Goal: Task Accomplishment & Management: Manage account settings

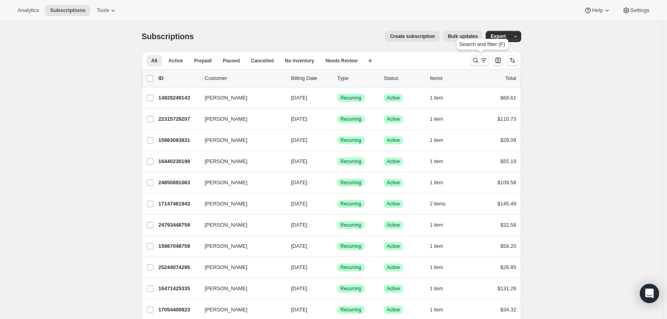
click at [477, 61] on icon "Search and filter results" at bounding box center [476, 60] width 8 height 8
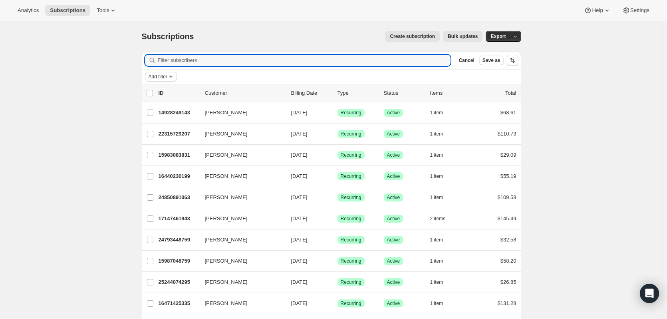
click at [161, 78] on span "Add filter" at bounding box center [158, 77] width 19 height 6
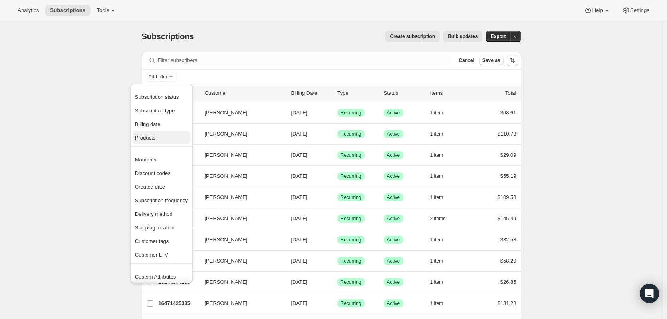
click at [155, 137] on span "Products" at bounding box center [145, 138] width 20 height 6
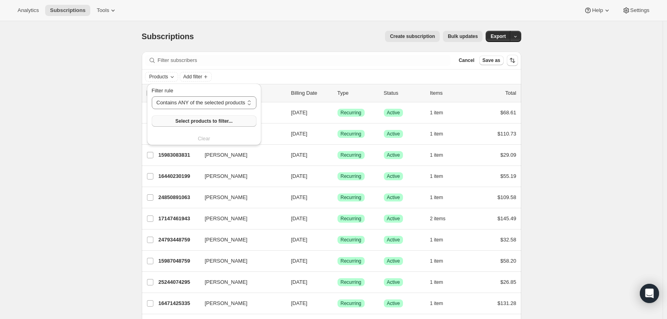
click at [192, 120] on span "Select products to filter..." at bounding box center [203, 121] width 57 height 6
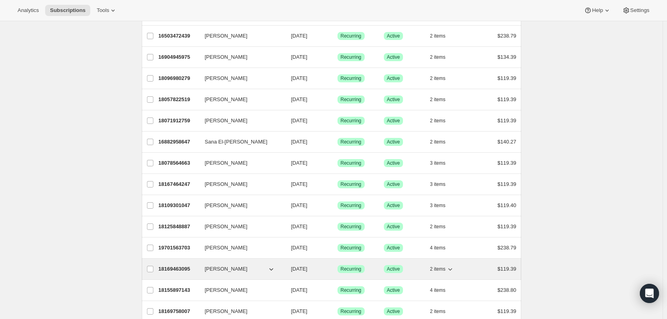
scroll to position [893, 0]
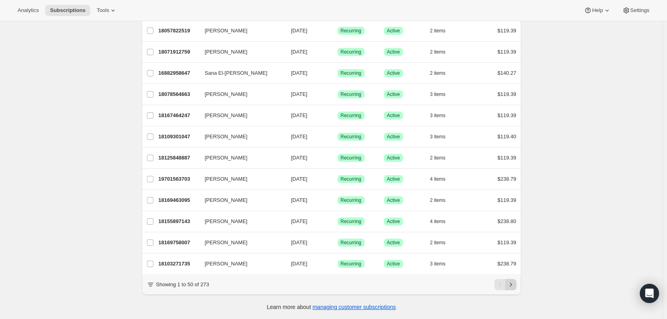
click at [513, 285] on icon "Next" at bounding box center [511, 285] width 8 height 8
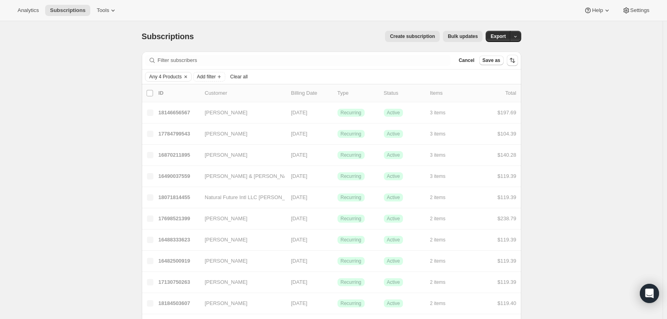
scroll to position [40, 0]
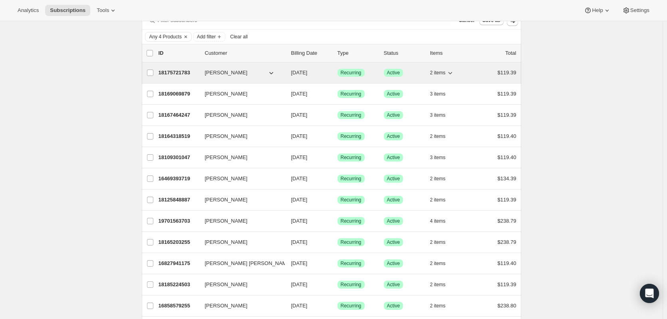
click at [178, 74] on p "18175721783" at bounding box center [179, 73] width 40 height 8
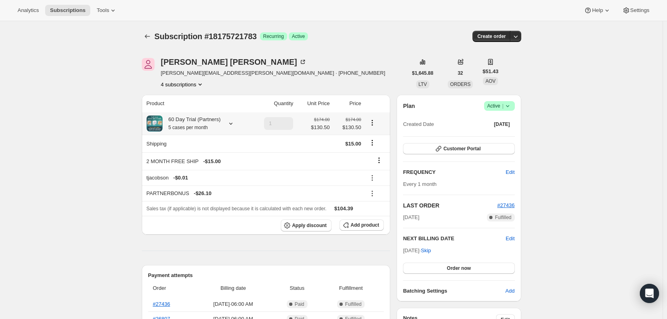
click at [228, 125] on icon at bounding box center [231, 123] width 8 height 8
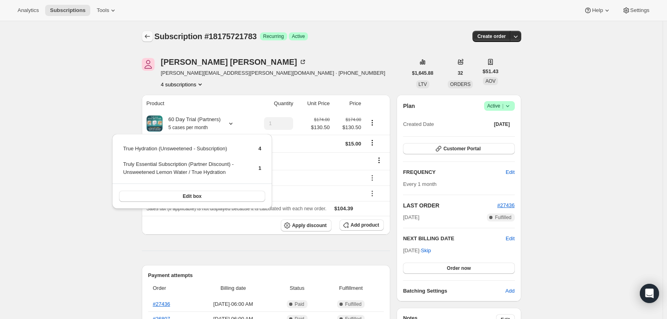
click at [150, 35] on icon "Subscriptions" at bounding box center [147, 36] width 8 height 8
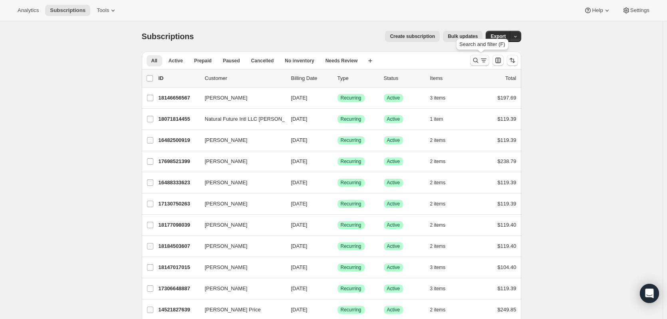
click at [480, 60] on icon "Search and filter results" at bounding box center [476, 60] width 8 height 8
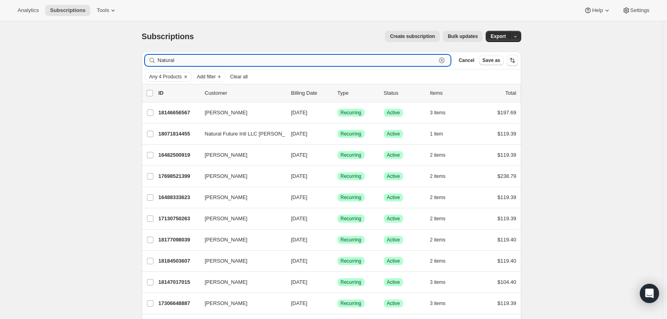
type input "Natural"
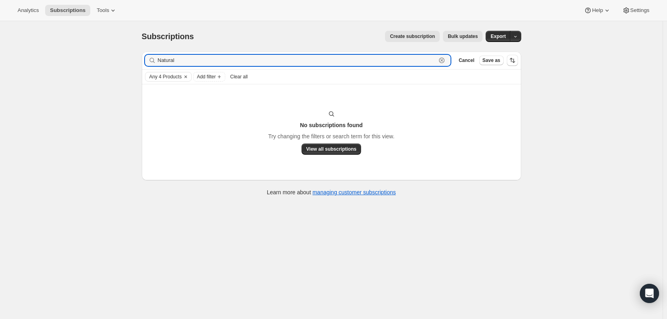
click at [446, 63] on icon "button" at bounding box center [442, 60] width 8 height 8
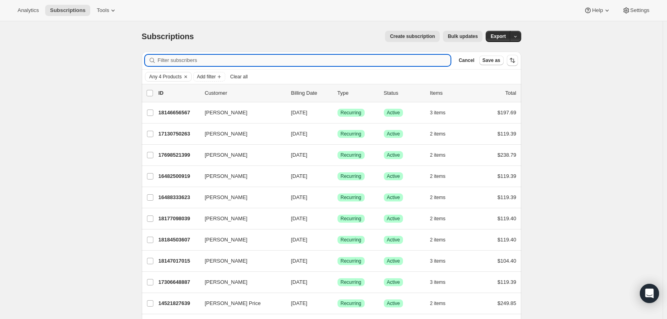
click at [309, 60] on input "Filter subscribers" at bounding box center [304, 60] width 293 height 11
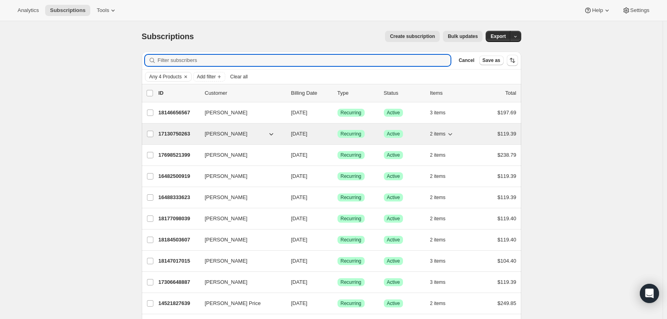
click at [177, 136] on p "17130750263" at bounding box center [179, 134] width 40 height 8
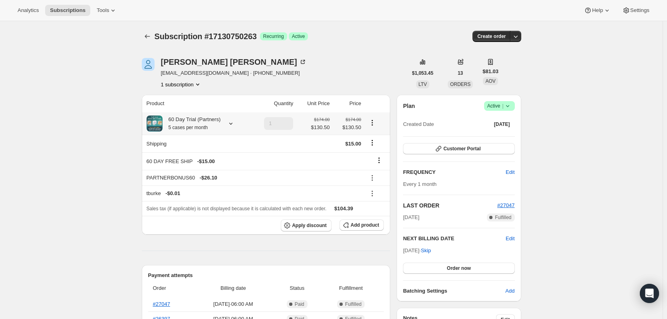
click at [232, 124] on icon at bounding box center [231, 123] width 8 height 8
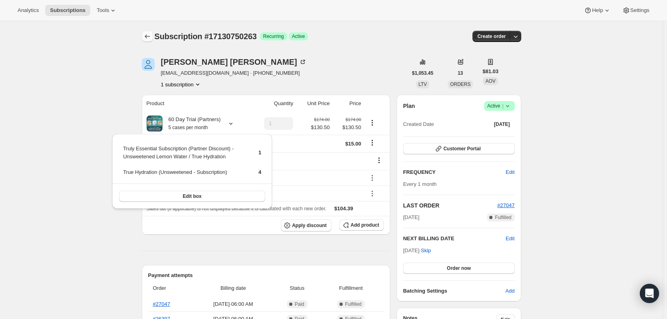
click at [145, 32] on button "Subscriptions" at bounding box center [147, 36] width 11 height 11
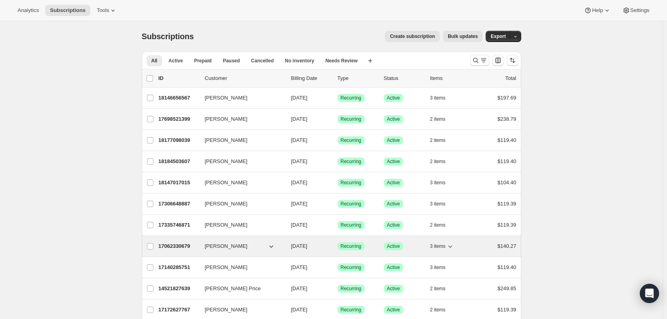
click at [180, 247] on p "17062330679" at bounding box center [179, 246] width 40 height 8
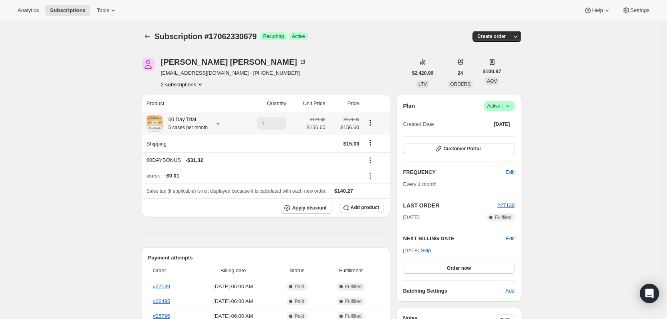
click at [219, 124] on icon at bounding box center [218, 124] width 3 height 2
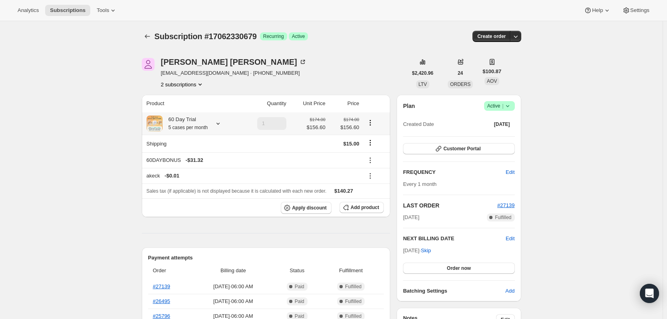
click at [219, 123] on icon at bounding box center [218, 123] width 8 height 8
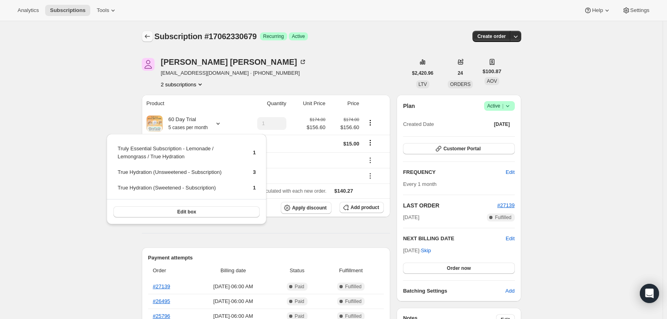
click at [150, 35] on icon "Subscriptions" at bounding box center [147, 36] width 8 height 8
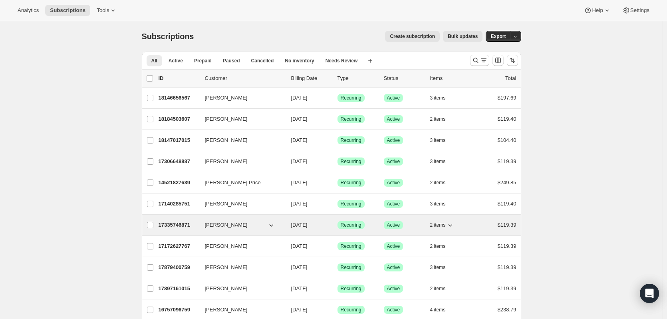
click at [181, 224] on p "17335746871" at bounding box center [179, 225] width 40 height 8
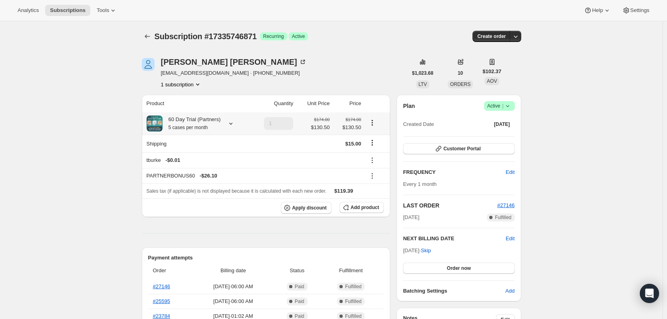
click at [226, 123] on div at bounding box center [229, 123] width 11 height 8
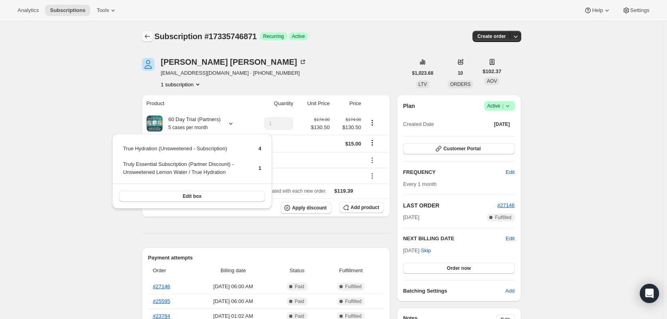
click at [145, 35] on icon "Subscriptions" at bounding box center [147, 36] width 8 height 8
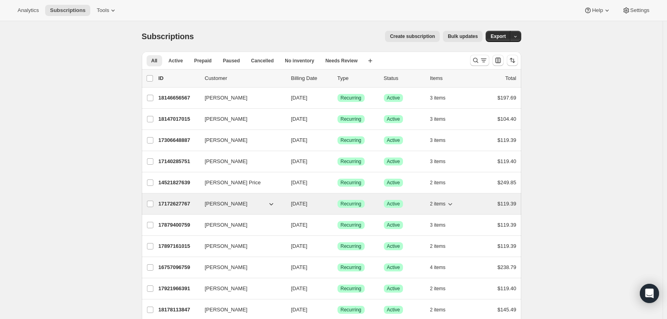
click at [181, 204] on p "17172627767" at bounding box center [179, 204] width 40 height 8
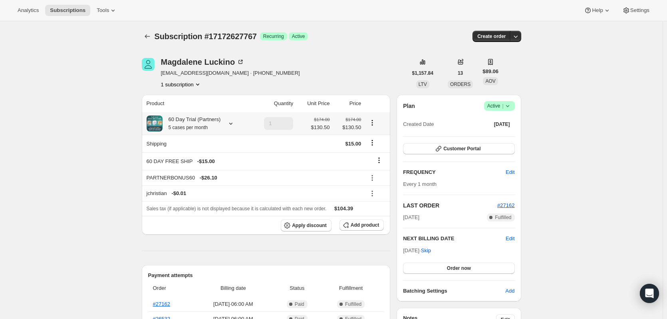
click at [229, 123] on icon at bounding box center [230, 124] width 3 height 2
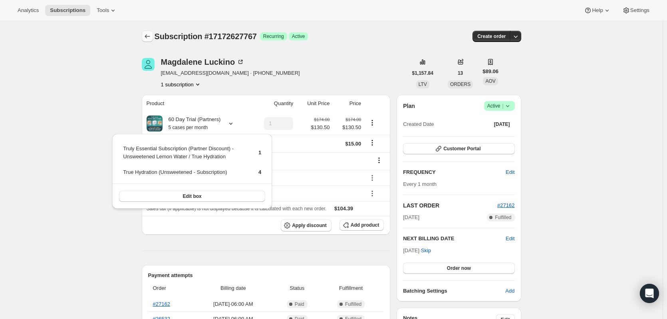
click at [146, 35] on icon "Subscriptions" at bounding box center [147, 36] width 8 height 8
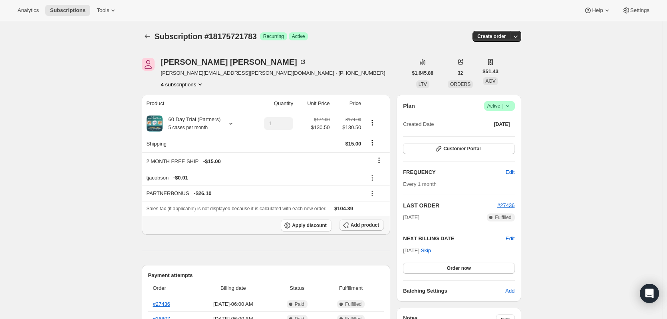
click at [368, 226] on span "Add product" at bounding box center [365, 225] width 28 height 6
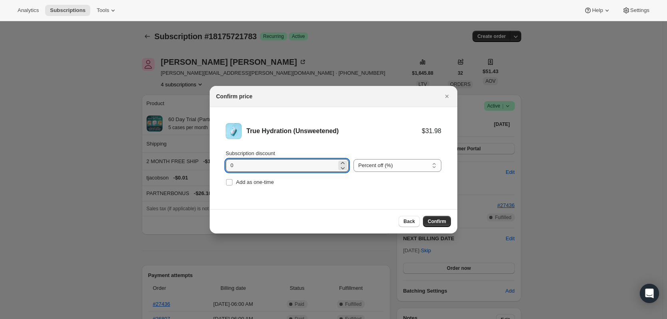
drag, startPoint x: 253, startPoint y: 164, endPoint x: 165, endPoint y: 163, distance: 88.3
type input "11.10"
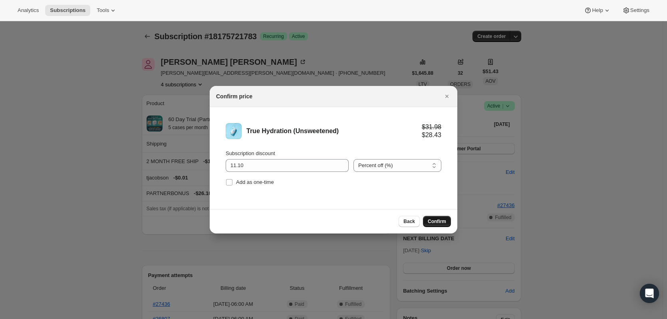
click at [438, 225] on button "Confirm" at bounding box center [437, 221] width 28 height 11
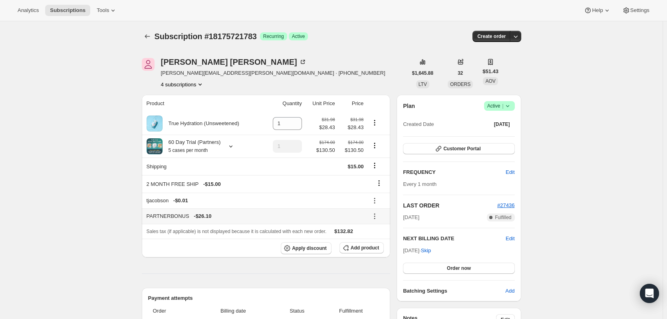
click at [376, 216] on icon at bounding box center [375, 216] width 8 height 8
click at [386, 244] on span "Remove" at bounding box center [379, 245] width 19 height 6
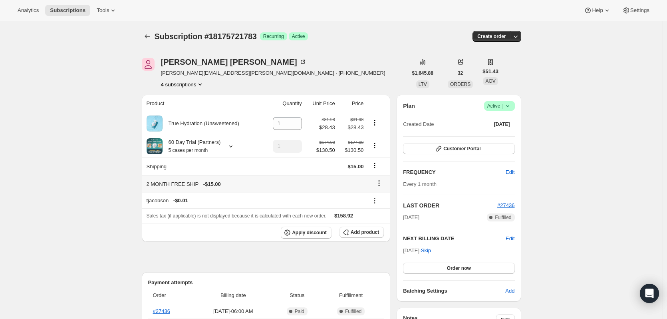
click at [378, 185] on icon at bounding box center [379, 183] width 8 height 8
click at [385, 201] on span "Remove" at bounding box center [381, 199] width 19 height 6
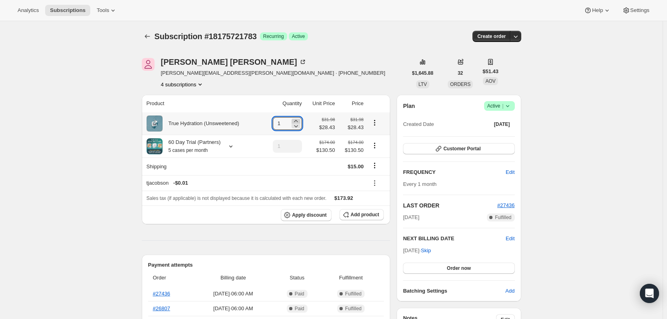
click at [298, 121] on icon at bounding box center [296, 121] width 4 height 2
type input "5"
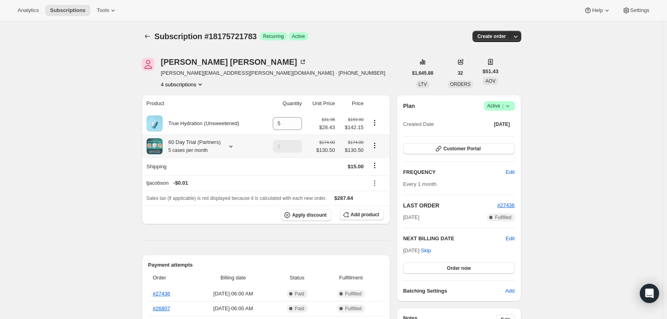
click at [379, 149] on icon "Product actions" at bounding box center [375, 145] width 8 height 8
click at [385, 177] on span "Remove" at bounding box center [376, 175] width 19 height 6
type input "0"
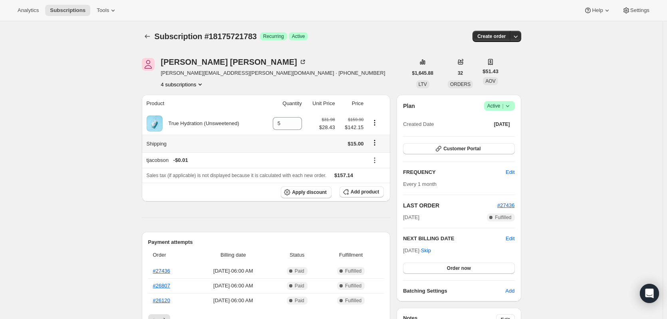
click at [379, 143] on icon "Shipping actions" at bounding box center [375, 143] width 8 height 8
click at [378, 156] on span "Edit shipping rate" at bounding box center [376, 158] width 40 height 6
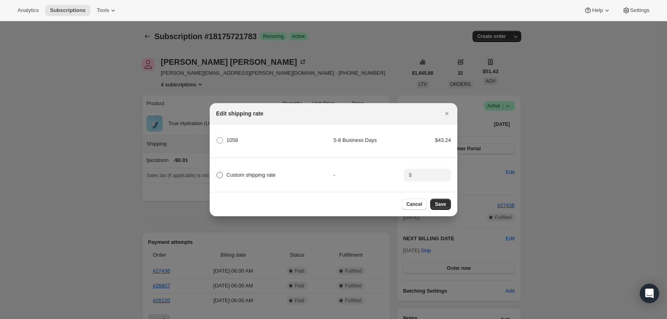
click at [255, 174] on span "Custom shipping rate" at bounding box center [251, 175] width 49 height 6
click at [217, 172] on input "Custom shipping rate" at bounding box center [217, 172] width 0 height 0
radio input "true"
click at [424, 177] on input ":rmg:" at bounding box center [426, 175] width 25 height 13
type input "0.00"
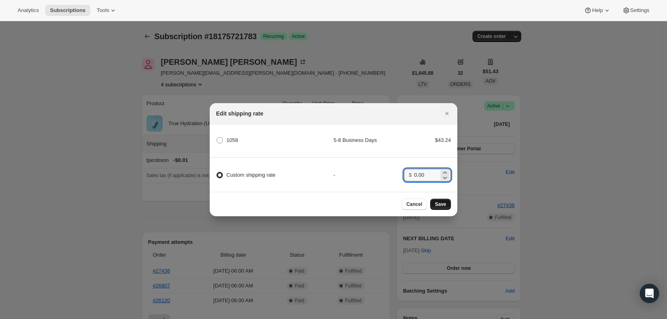
click at [443, 205] on span "Save" at bounding box center [440, 204] width 11 height 6
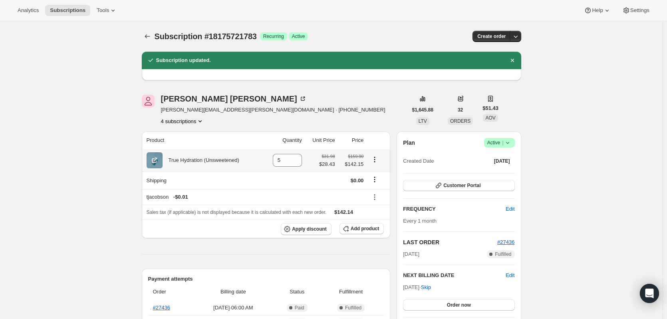
click at [376, 160] on icon "Product actions" at bounding box center [374, 159] width 1 height 1
click at [365, 228] on span "Add product" at bounding box center [365, 228] width 28 height 6
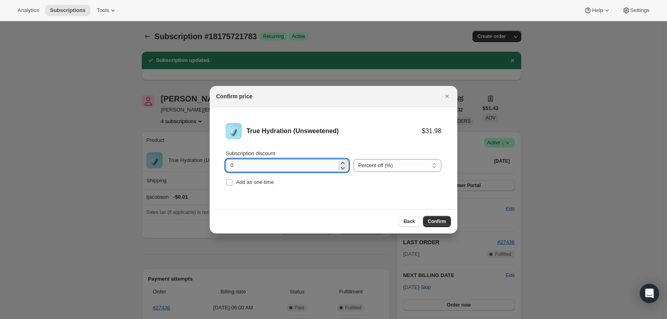
click at [306, 165] on input "0" at bounding box center [281, 165] width 111 height 13
drag, startPoint x: 306, startPoint y: 165, endPoint x: 211, endPoint y: 155, distance: 95.2
click at [211, 155] on li "True Hydration (Unsweetened) $31.98 Subscription discount 0 Percent off (%) Amo…" at bounding box center [334, 155] width 248 height 97
type input "11.10"
click at [412, 162] on select "Percent off (%) Amount off ($)" at bounding box center [398, 165] width 88 height 13
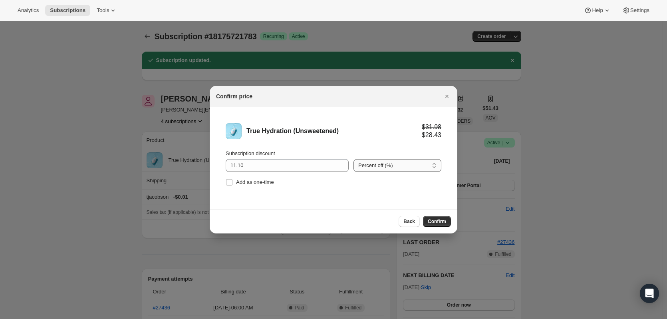
select select "fixed"
click at [354, 159] on select "Percent off (%) Amount off ($)" at bounding box center [398, 165] width 88 height 13
click at [442, 218] on span "Confirm" at bounding box center [437, 221] width 18 height 6
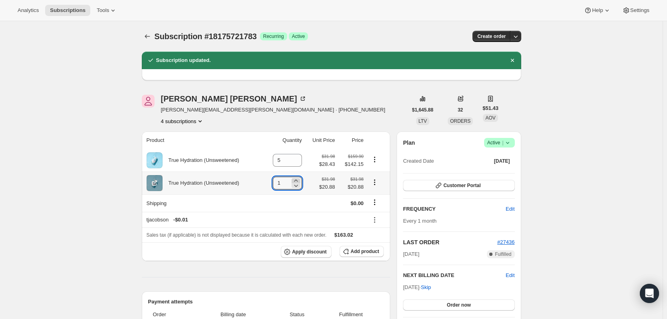
click at [300, 180] on icon at bounding box center [296, 181] width 8 height 8
click at [298, 181] on icon at bounding box center [296, 180] width 4 height 2
type input "5"
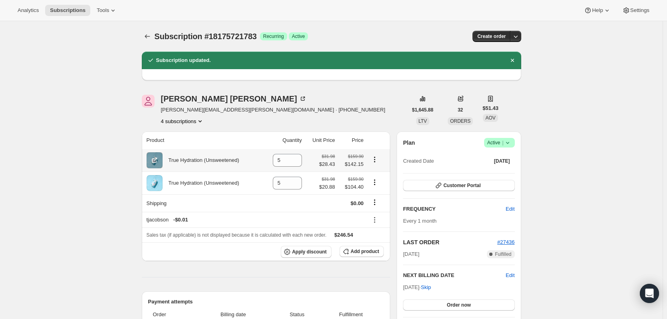
click at [378, 157] on icon "Product actions" at bounding box center [375, 159] width 8 height 8
click at [379, 159] on icon "Product actions" at bounding box center [375, 159] width 8 height 8
click at [377, 161] on icon "Product actions" at bounding box center [375, 159] width 8 height 8
click at [300, 161] on icon at bounding box center [296, 163] width 8 height 8
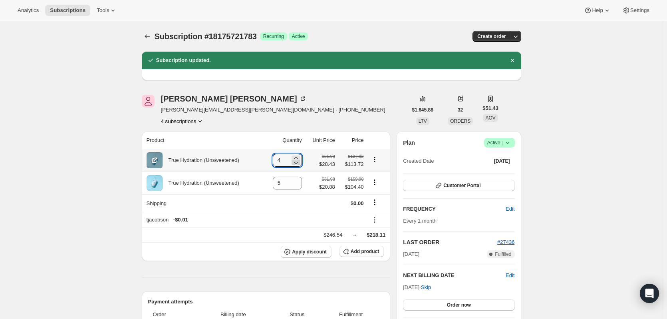
click at [299, 162] on icon at bounding box center [296, 163] width 8 height 8
click at [299, 163] on icon at bounding box center [296, 163] width 8 height 8
click at [300, 162] on icon at bounding box center [296, 163] width 8 height 8
type input "0"
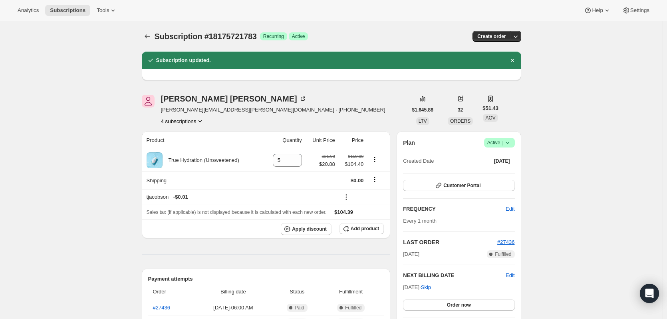
click at [190, 121] on button "4 subscriptions" at bounding box center [183, 121] width 44 height 8
click at [190, 159] on span "16505831735" at bounding box center [185, 163] width 56 height 8
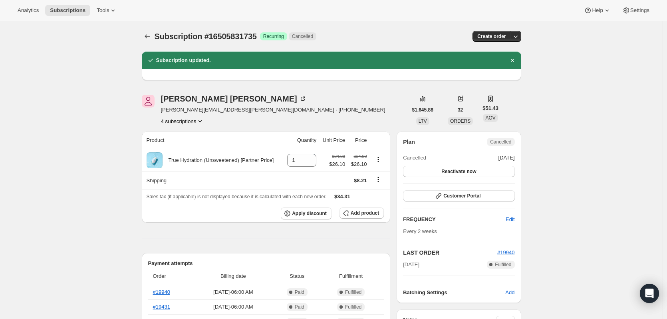
click at [185, 119] on button "4 subscriptions" at bounding box center [183, 121] width 44 height 8
click at [182, 151] on span "15457386807" at bounding box center [173, 150] width 32 height 6
click at [189, 120] on button "4 subscriptions" at bounding box center [183, 121] width 44 height 8
click at [191, 140] on span "15290761527" at bounding box center [185, 136] width 56 height 8
click at [151, 36] on icon "Subscriptions" at bounding box center [147, 36] width 8 height 8
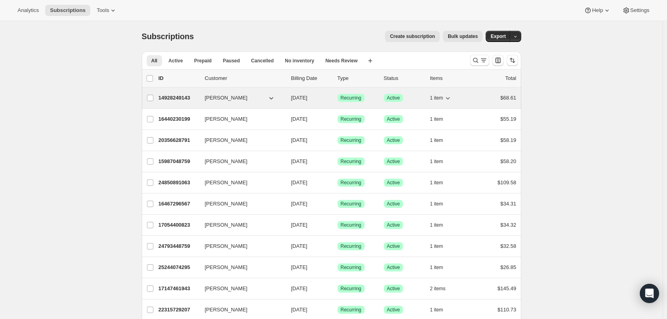
click at [175, 98] on p "14928249143" at bounding box center [179, 98] width 40 height 8
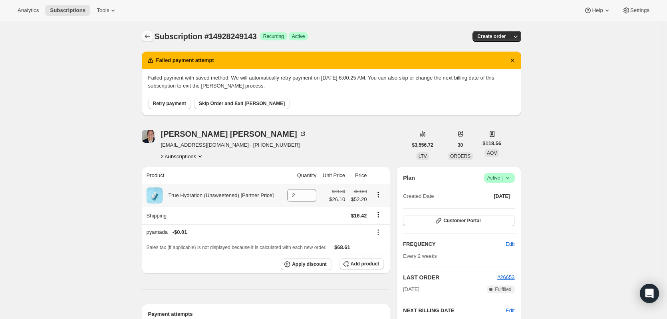
click at [148, 36] on icon "Subscriptions" at bounding box center [147, 36] width 5 height 4
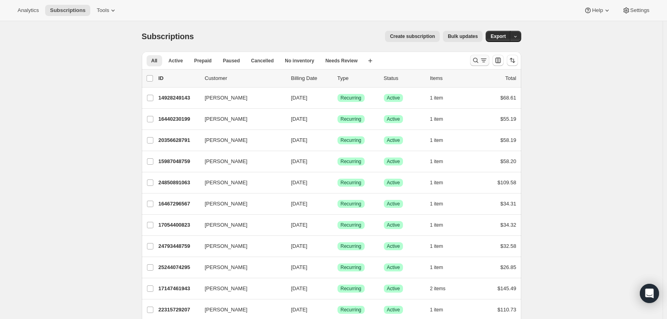
click at [475, 62] on icon "Search and filter results" at bounding box center [476, 60] width 8 height 8
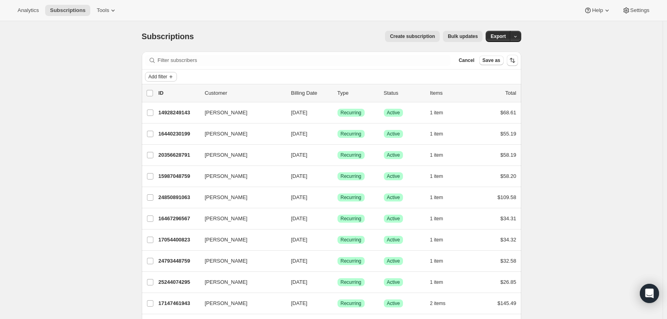
click at [162, 77] on span "Add filter" at bounding box center [158, 77] width 19 height 6
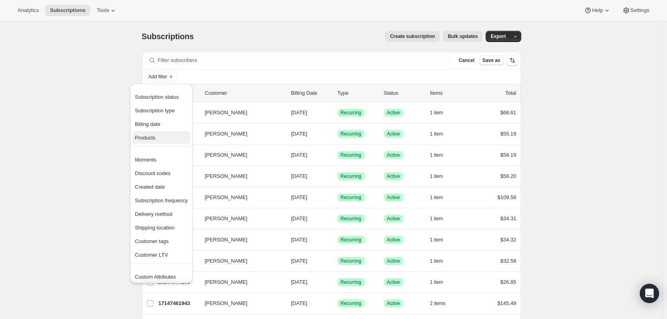
click at [161, 134] on span "Products" at bounding box center [161, 138] width 53 height 8
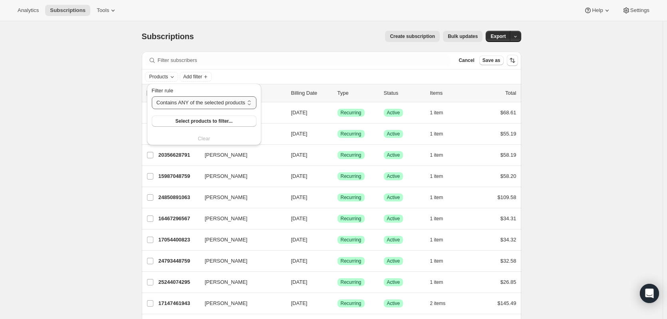
click at [194, 101] on select "Contains ANY of the selected products Contains ALL of the selected products Con…" at bounding box center [204, 102] width 105 height 13
click at [152, 96] on select "Contains ANY of the selected products Contains ALL of the selected products Con…" at bounding box center [204, 102] width 105 height 13
click at [201, 121] on span "Select products to filter..." at bounding box center [203, 121] width 57 height 6
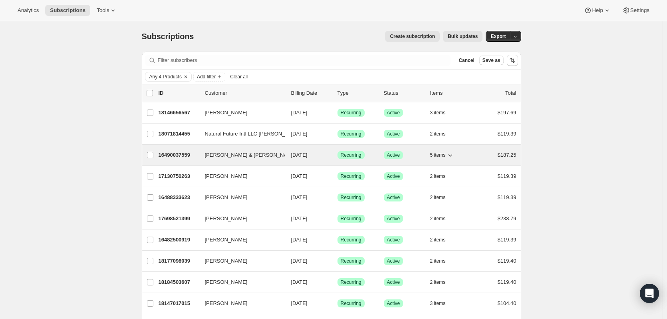
click at [175, 157] on p "16490037559" at bounding box center [179, 155] width 40 height 8
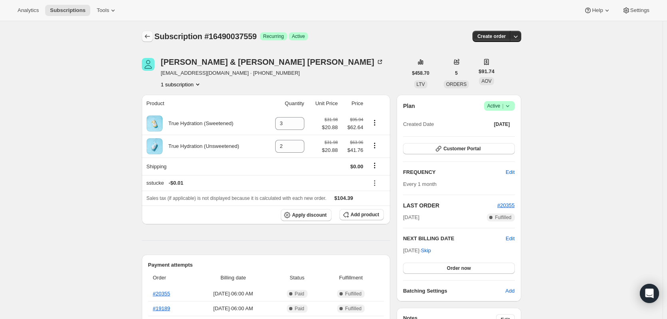
click at [145, 40] on button "Subscriptions" at bounding box center [147, 36] width 11 height 11
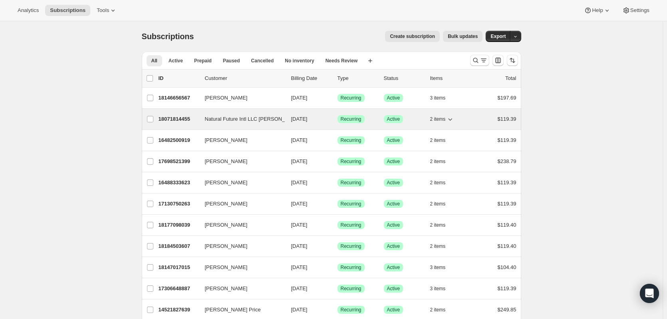
click at [184, 120] on p "18071814455" at bounding box center [179, 119] width 40 height 8
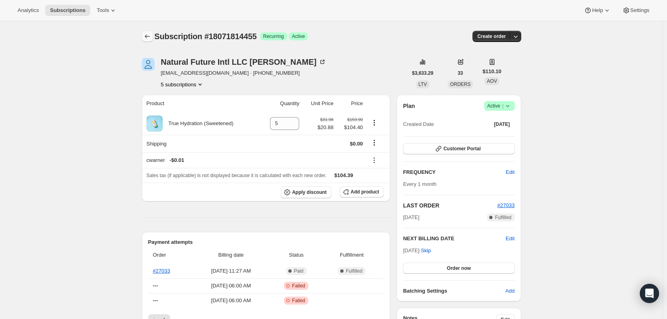
click at [151, 34] on icon "Subscriptions" at bounding box center [147, 36] width 8 height 8
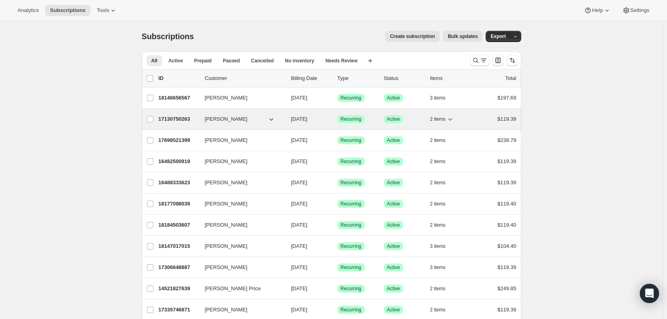
click at [170, 119] on p "17130750263" at bounding box center [179, 119] width 40 height 8
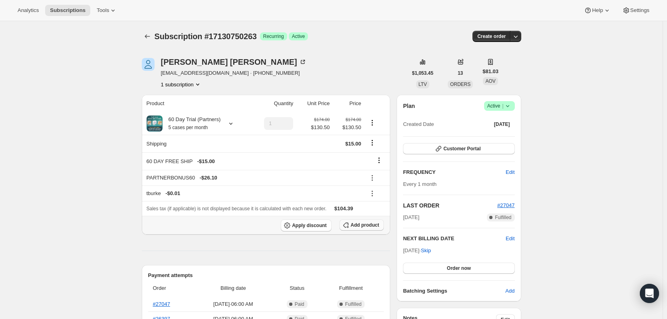
click at [362, 224] on span "Add product" at bounding box center [365, 225] width 28 height 6
click at [363, 227] on span "Add product" at bounding box center [365, 225] width 28 height 6
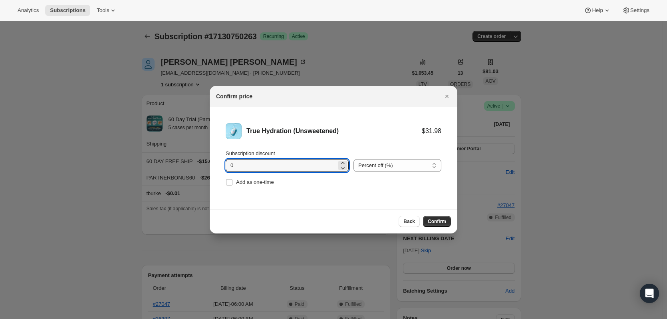
drag, startPoint x: 268, startPoint y: 163, endPoint x: 213, endPoint y: 165, distance: 55.6
click at [213, 165] on li "True Hydration (Unsweetened) $31.98 Subscription discount 0 Percent off (%) Amo…" at bounding box center [334, 155] width 248 height 97
type input "11.10"
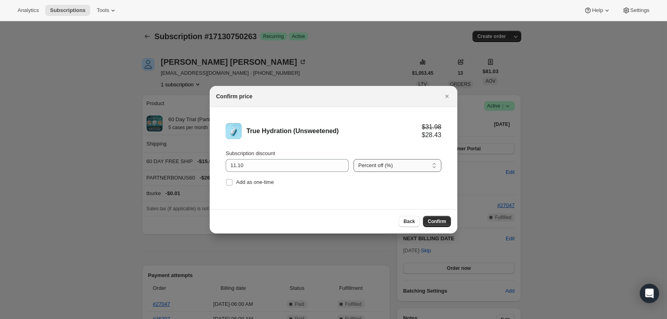
click at [394, 167] on select "Percent off (%) Amount off ($)" at bounding box center [398, 165] width 88 height 13
select select "fixed"
click at [354, 159] on select "Percent off (%) Amount off ($)" at bounding box center [398, 165] width 88 height 13
click at [434, 220] on span "Confirm" at bounding box center [437, 221] width 18 height 6
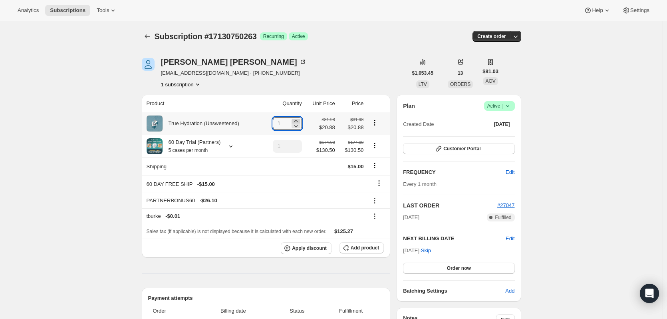
click at [298, 121] on icon at bounding box center [296, 121] width 8 height 8
type input "5"
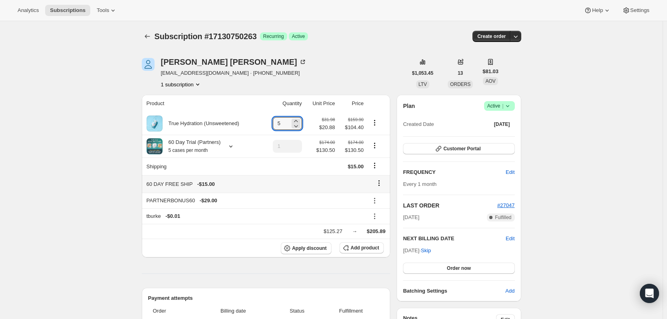
click at [378, 183] on icon at bounding box center [379, 183] width 8 height 8
click at [383, 182] on icon at bounding box center [379, 183] width 8 height 8
click at [387, 199] on span "Remove" at bounding box center [381, 199] width 19 height 6
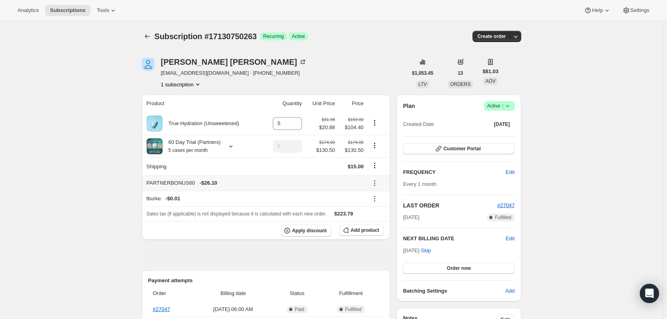
click at [376, 185] on icon at bounding box center [375, 183] width 8 height 8
click at [386, 211] on span "Remove" at bounding box center [379, 212] width 19 height 6
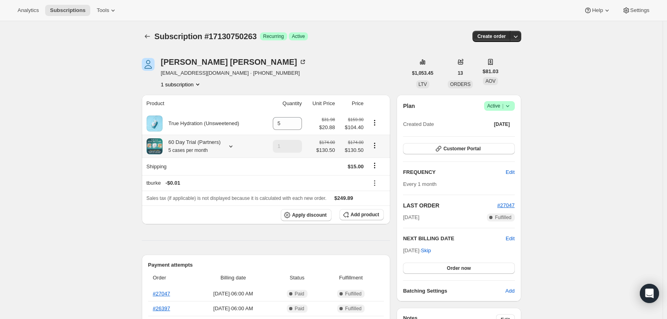
click at [376, 143] on icon "Product actions" at bounding box center [375, 145] width 8 height 8
click at [383, 177] on span "Remove" at bounding box center [376, 175] width 19 height 6
type input "0"
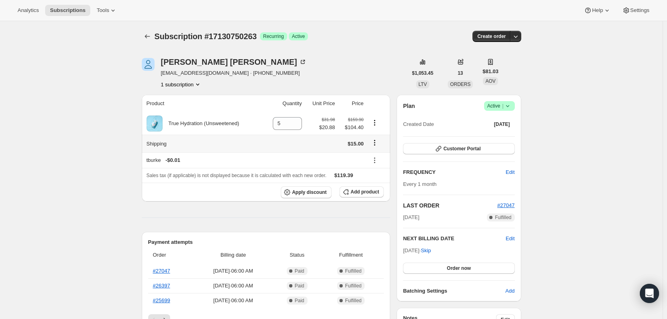
click at [377, 141] on icon "Shipping actions" at bounding box center [375, 143] width 8 height 8
click at [378, 157] on span "Edit shipping rate" at bounding box center [376, 158] width 40 height 6
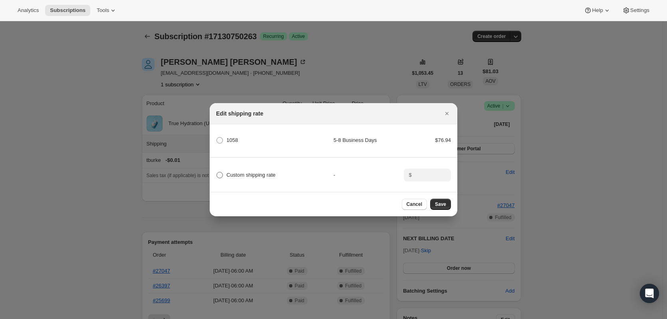
click at [230, 172] on span "Custom shipping rate" at bounding box center [251, 175] width 49 height 6
click at [217, 172] on input "Custom shipping rate" at bounding box center [217, 172] width 0 height 0
radio input "true"
click at [423, 176] on input ":r135:" at bounding box center [426, 175] width 25 height 13
type input "0.00"
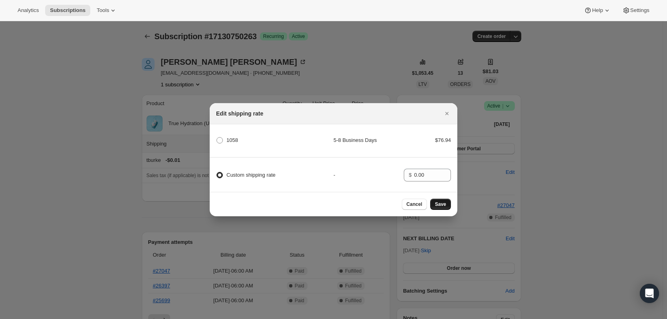
click at [445, 205] on span "Save" at bounding box center [440, 204] width 11 height 6
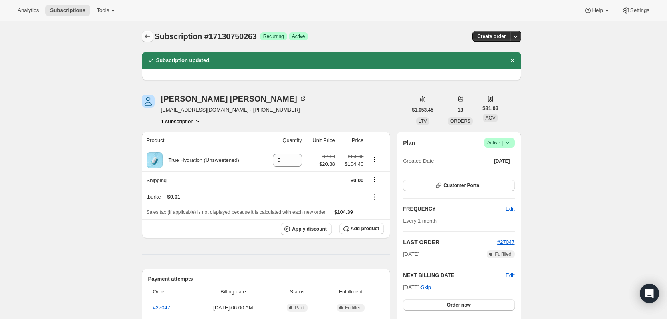
click at [151, 36] on icon "Subscriptions" at bounding box center [147, 36] width 8 height 8
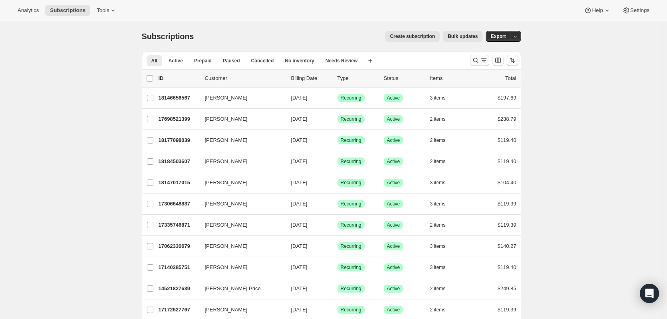
click at [479, 63] on icon "Search and filter results" at bounding box center [476, 60] width 8 height 8
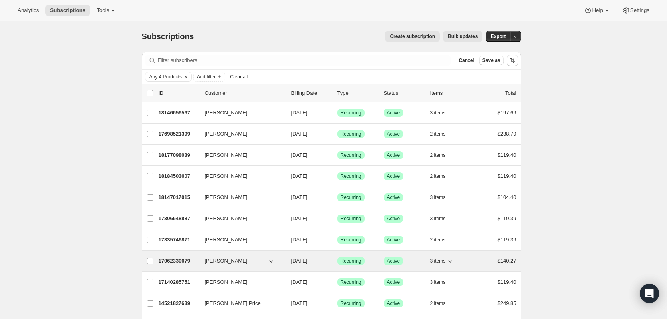
click at [181, 261] on p "17062330679" at bounding box center [179, 261] width 40 height 8
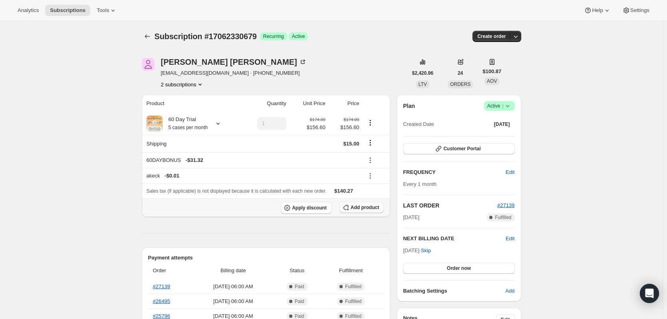
click at [362, 208] on span "Add product" at bounding box center [365, 207] width 28 height 6
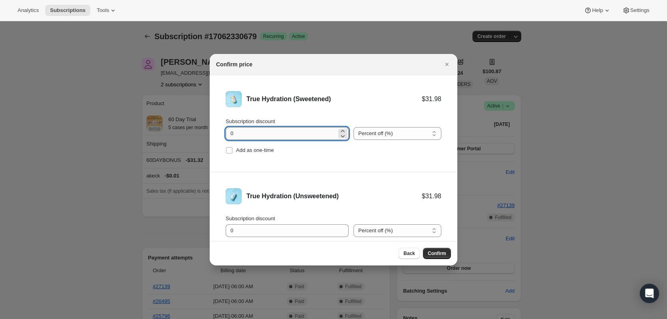
click at [302, 131] on input "0" at bounding box center [281, 133] width 111 height 13
drag, startPoint x: 297, startPoint y: 132, endPoint x: 231, endPoint y: 133, distance: 66.7
click at [231, 133] on input "0" at bounding box center [281, 133] width 111 height 13
type input "6.93"
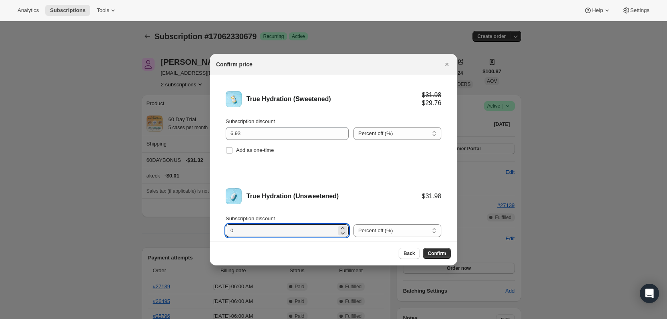
scroll to position [22, 0]
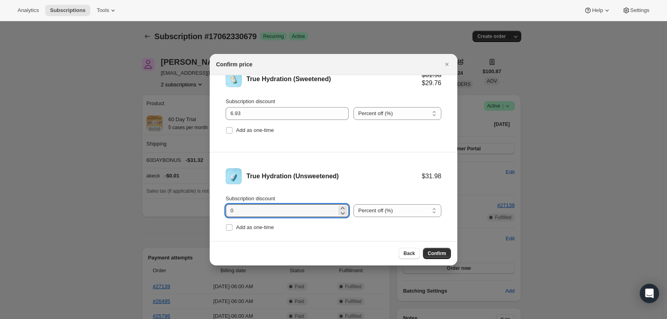
drag, startPoint x: 247, startPoint y: 233, endPoint x: 197, endPoint y: 235, distance: 50.0
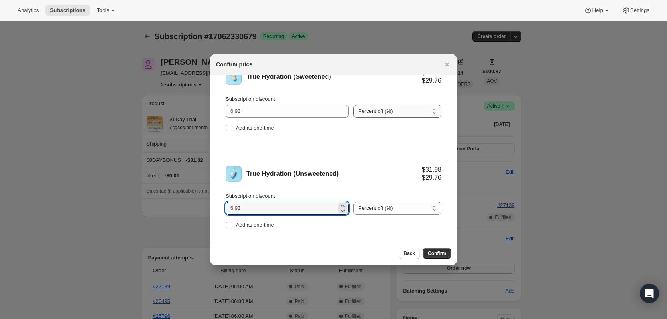
type input "6.93"
click at [399, 111] on select "Percent off (%) Amount off ($)" at bounding box center [398, 111] width 88 height 13
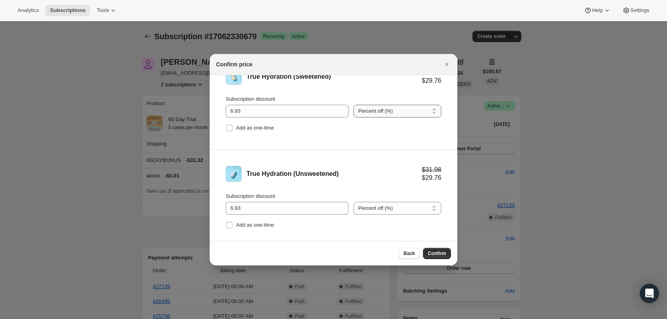
select select "fixed"
click at [354, 105] on select "Percent off (%) Amount off ($)" at bounding box center [398, 111] width 88 height 13
click at [400, 211] on select "Percent off (%) Amount off ($)" at bounding box center [398, 208] width 88 height 13
select select "fixed"
click at [354, 202] on select "Percent off (%) Amount off ($)" at bounding box center [398, 208] width 88 height 13
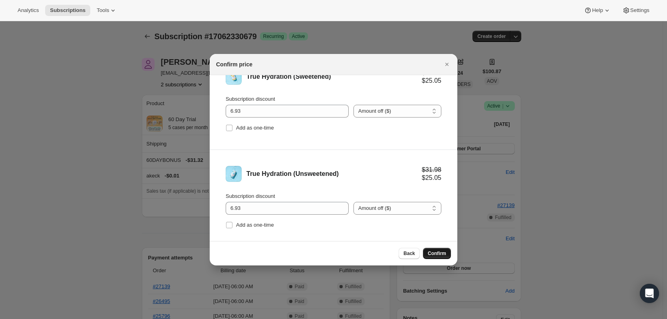
click at [438, 253] on span "Confirm" at bounding box center [437, 253] width 18 height 6
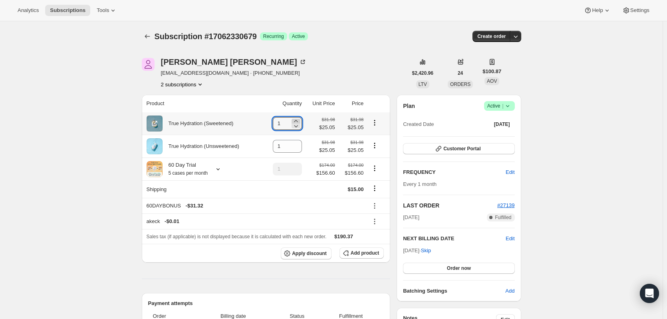
click at [297, 120] on icon at bounding box center [296, 121] width 8 height 8
type input "2"
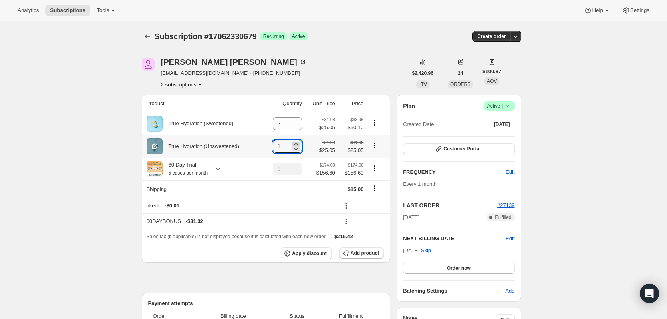
click at [299, 144] on icon at bounding box center [296, 144] width 8 height 8
type input "3"
click at [377, 167] on icon "Product actions" at bounding box center [375, 168] width 8 height 8
click at [378, 199] on span "Remove" at bounding box center [376, 198] width 19 height 6
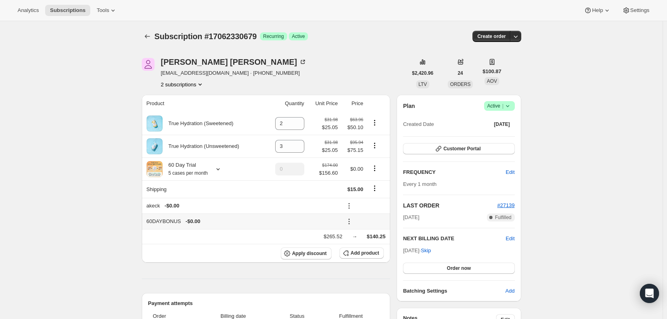
click at [352, 224] on icon at bounding box center [349, 221] width 8 height 8
click at [366, 253] on span "Remove" at bounding box center [365, 251] width 19 height 6
type input "1"
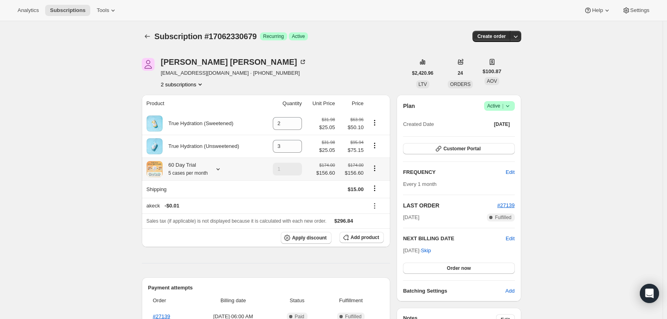
click at [373, 171] on icon "Product actions" at bounding box center [375, 168] width 8 height 8
click at [382, 201] on span "Remove" at bounding box center [376, 198] width 19 height 8
type input "0"
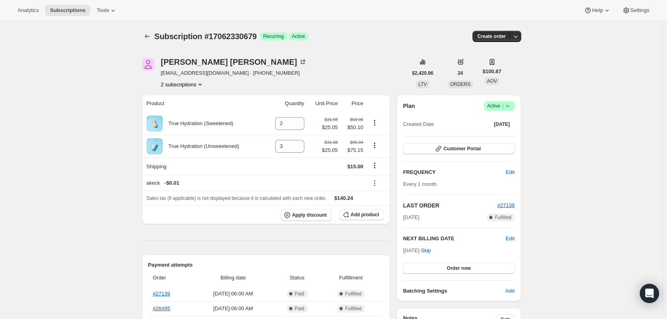
click at [151, 35] on icon "Subscriptions" at bounding box center [147, 36] width 8 height 8
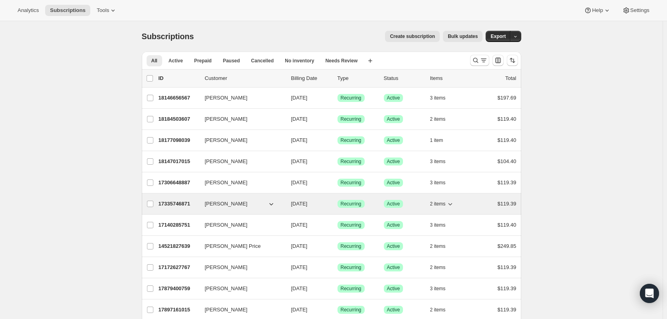
click at [173, 202] on p "17335746871" at bounding box center [179, 204] width 40 height 8
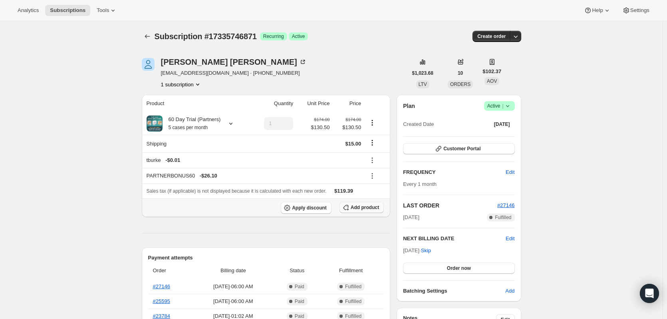
click at [374, 207] on span "Add product" at bounding box center [365, 207] width 28 height 6
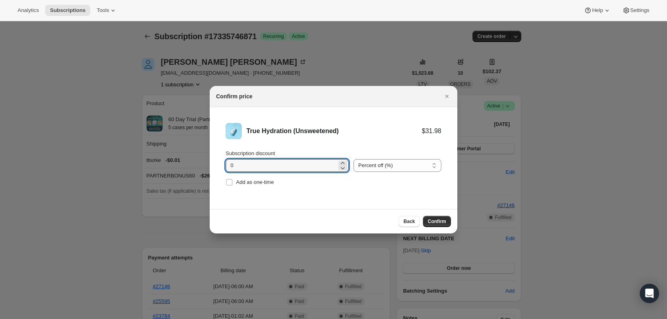
drag, startPoint x: 246, startPoint y: 169, endPoint x: 201, endPoint y: 161, distance: 45.9
type input "11.10"
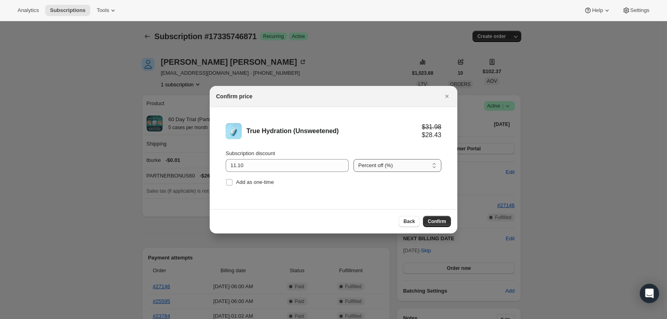
click at [408, 165] on select "Percent off (%) Amount off ($)" at bounding box center [398, 165] width 88 height 13
select select "fixed"
click at [354, 159] on select "Percent off (%) Amount off ($)" at bounding box center [398, 165] width 88 height 13
click at [440, 223] on span "Confirm" at bounding box center [437, 221] width 18 height 6
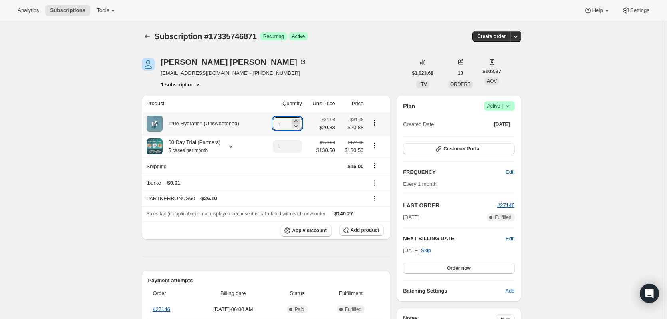
click at [298, 120] on icon at bounding box center [296, 121] width 8 height 8
type input "5"
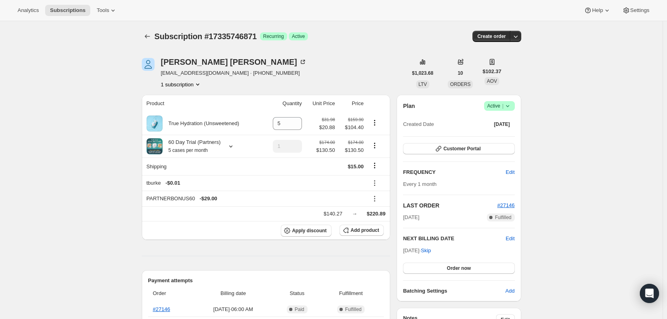
click at [407, 42] on div "Subscription #17335746871. This page is ready Subscription #17335746871 Success…" at bounding box center [332, 36] width 380 height 30
click at [350, 200] on icon at bounding box center [346, 199] width 8 height 8
click at [367, 227] on span "Remove" at bounding box center [365, 228] width 19 height 6
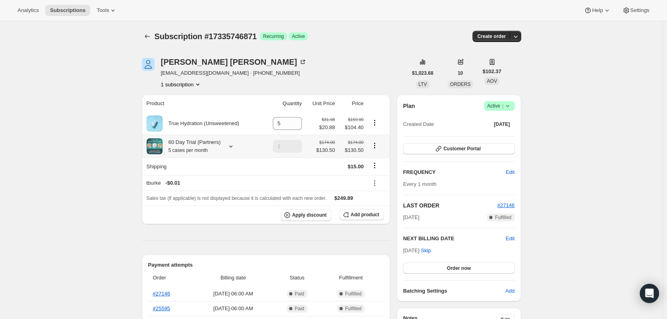
click at [378, 149] on icon "Product actions" at bounding box center [375, 145] width 8 height 8
click at [382, 174] on span "Remove" at bounding box center [376, 175] width 19 height 6
type input "0"
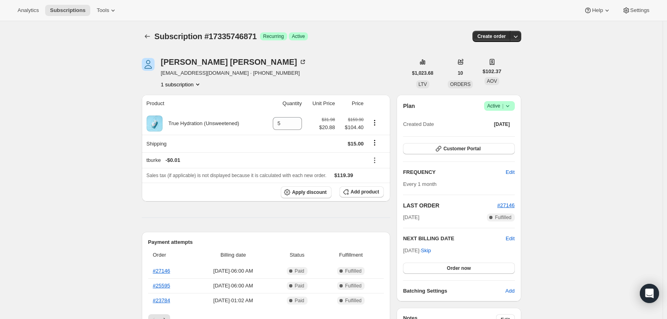
click at [148, 34] on icon "Subscriptions" at bounding box center [147, 36] width 8 height 8
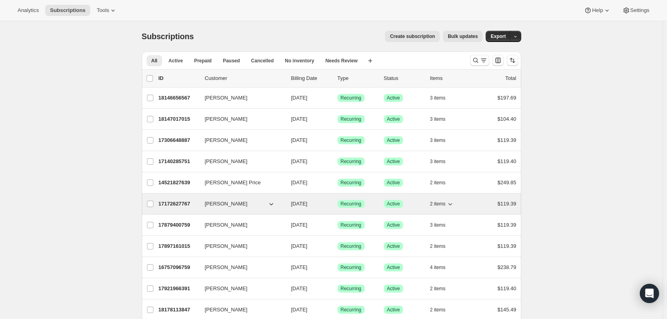
click at [183, 203] on p "17172627767" at bounding box center [179, 204] width 40 height 8
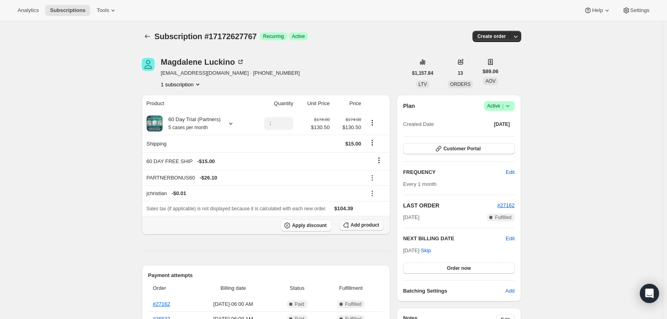
click at [359, 226] on span "Add product" at bounding box center [365, 225] width 28 height 6
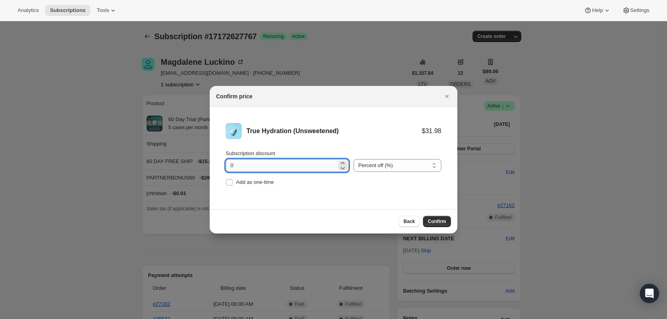
click at [278, 160] on input "0" at bounding box center [281, 165] width 111 height 13
drag, startPoint x: 275, startPoint y: 164, endPoint x: 210, endPoint y: 165, distance: 64.7
click at [210, 165] on li "True Hydration (Unsweetened) $31.98 Subscription discount 0 Percent off (%) Amo…" at bounding box center [334, 155] width 248 height 97
type input "11.10"
click at [386, 164] on select "Percent off (%) Amount off ($)" at bounding box center [398, 165] width 88 height 13
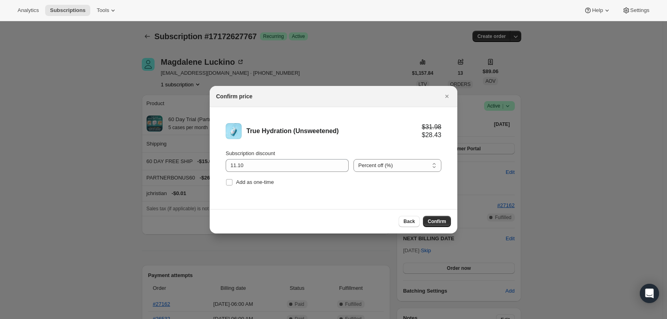
select select "fixed"
click at [354, 159] on select "Percent off (%) Amount off ($)" at bounding box center [398, 165] width 88 height 13
click at [437, 221] on span "Confirm" at bounding box center [437, 221] width 18 height 6
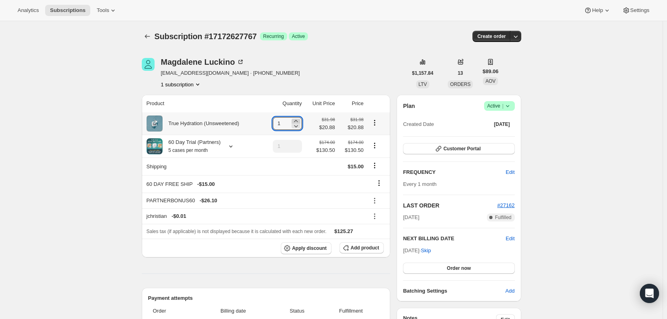
click at [297, 120] on icon at bounding box center [296, 121] width 8 height 8
click at [299, 120] on icon at bounding box center [296, 121] width 8 height 8
type input "5"
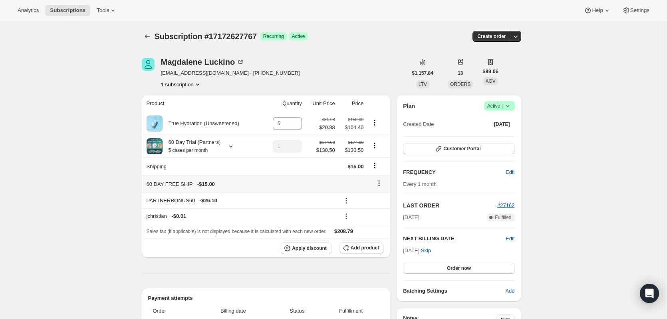
click at [382, 183] on icon at bounding box center [379, 183] width 8 height 8
click at [386, 197] on span "Remove" at bounding box center [381, 199] width 19 height 6
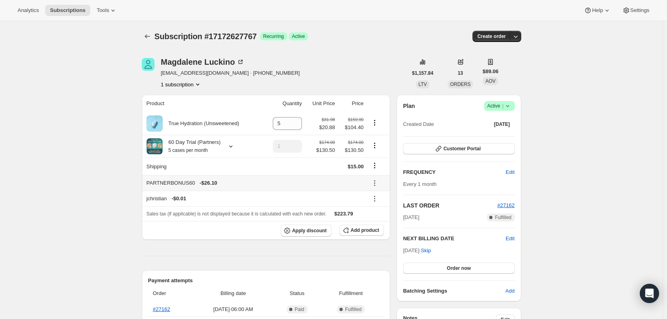
click at [379, 181] on icon at bounding box center [375, 183] width 8 height 8
click at [376, 214] on span "Remove" at bounding box center [379, 212] width 19 height 6
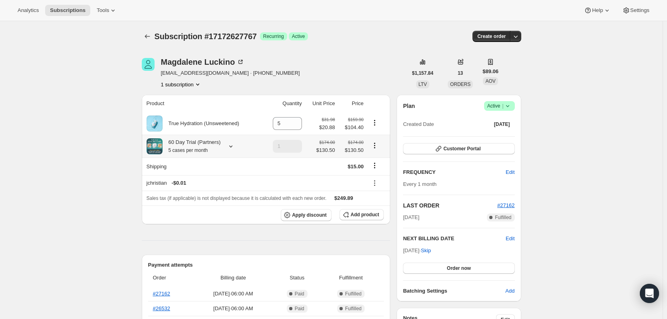
click at [379, 148] on icon "Product actions" at bounding box center [375, 145] width 8 height 8
click at [382, 178] on span "Remove" at bounding box center [376, 175] width 19 height 6
type input "0"
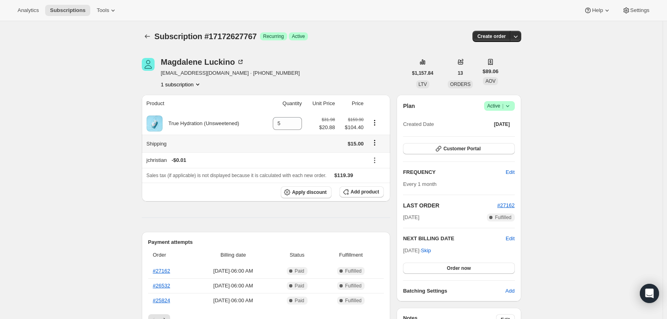
click at [379, 146] on icon "Shipping actions" at bounding box center [375, 143] width 8 height 8
click at [373, 157] on span "Edit shipping rate" at bounding box center [376, 158] width 40 height 6
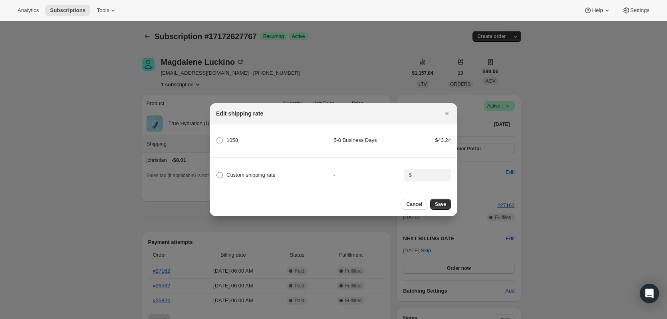
click at [220, 173] on span ":r4dn:" at bounding box center [220, 175] width 6 height 6
click at [217, 172] on input "Custom shipping rate" at bounding box center [217, 172] width 0 height 0
radio input "true"
click at [418, 172] on input ":r4dn:" at bounding box center [426, 175] width 25 height 13
type input "0.00"
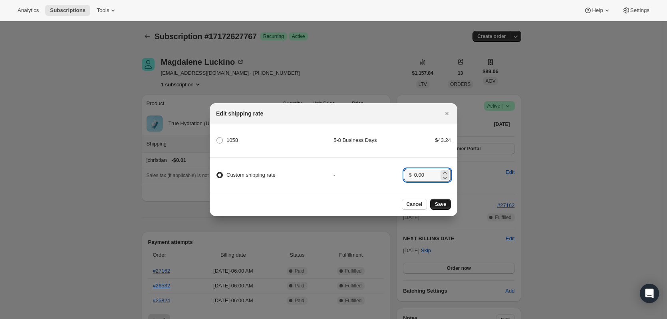
click at [445, 205] on span "Save" at bounding box center [440, 204] width 11 height 6
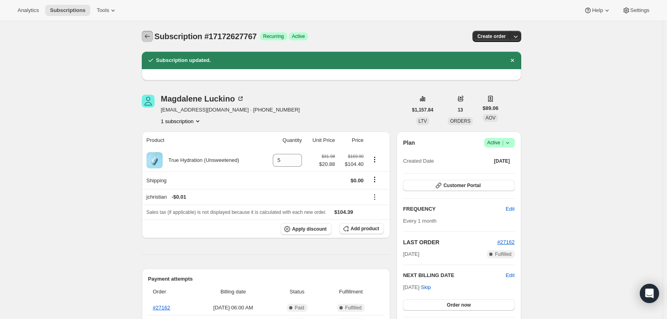
click at [149, 37] on icon "Subscriptions" at bounding box center [147, 36] width 8 height 8
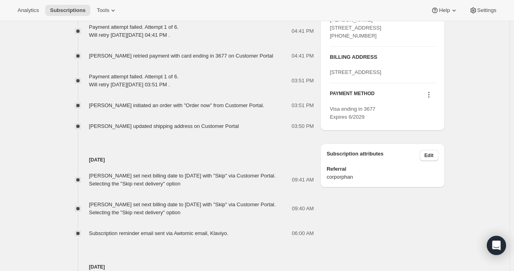
scroll to position [431, 0]
click at [429, 98] on icon at bounding box center [429, 94] width 8 height 8
click at [443, 150] on span "Send link to update card" at bounding box center [430, 148] width 56 height 6
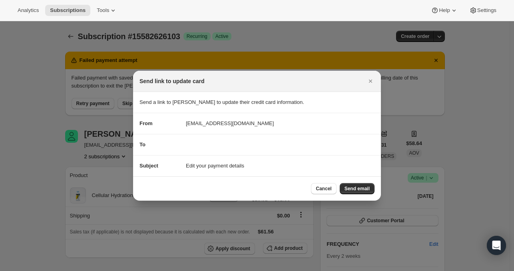
scroll to position [0, 0]
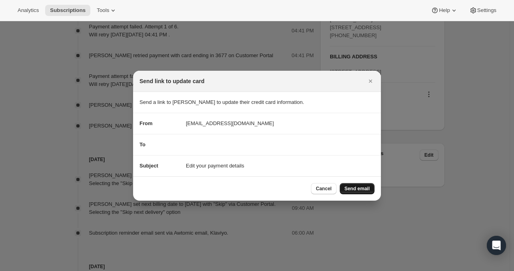
click at [360, 187] on span "Send email" at bounding box center [356, 188] width 25 height 6
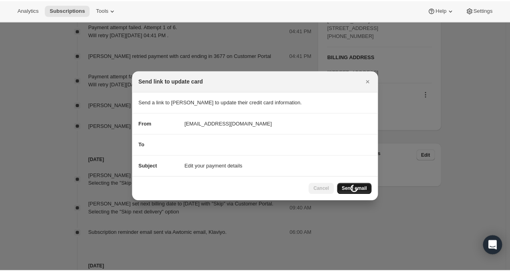
scroll to position [431, 0]
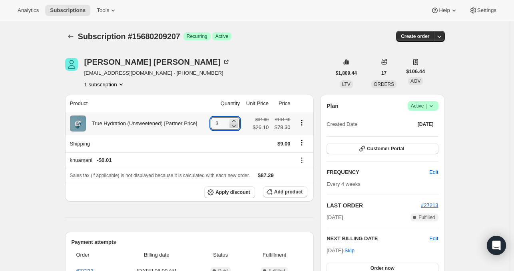
click at [237, 127] on icon at bounding box center [234, 126] width 8 height 8
type input "2"
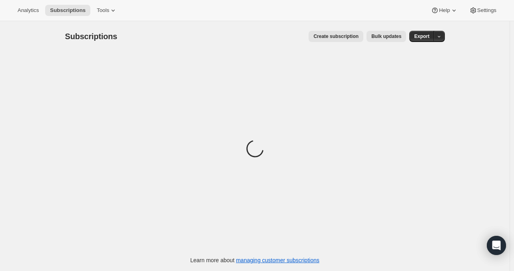
drag, startPoint x: 0, startPoint y: 0, endPoint x: 155, endPoint y: 86, distance: 177.4
click at [155, 86] on div "Loading" at bounding box center [255, 150] width 380 height 197
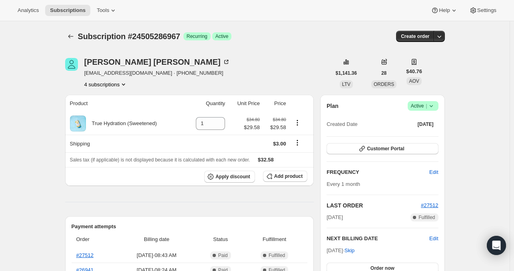
click at [109, 77] on div "[PERSON_NAME] [EMAIL_ADDRESS][DOMAIN_NAME] · [PHONE_NUMBER] 4 subscriptions" at bounding box center [157, 73] width 146 height 30
click at [103, 81] on button "4 subscriptions" at bounding box center [106, 84] width 44 height 8
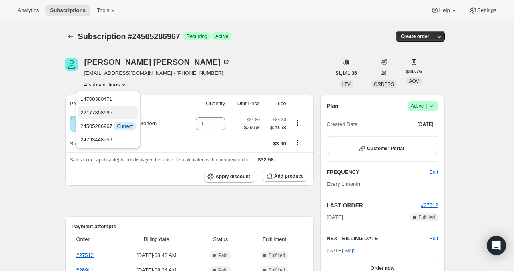
click at [107, 113] on span "22177808695" at bounding box center [96, 113] width 32 height 6
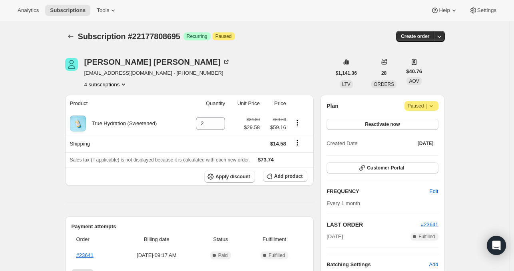
click at [104, 87] on button "4 subscriptions" at bounding box center [106, 84] width 44 height 8
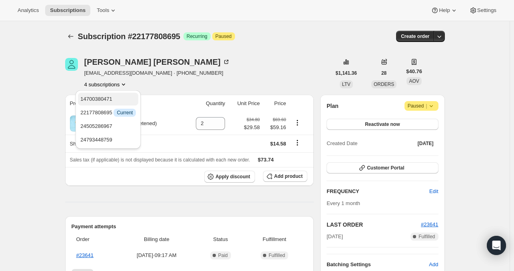
click at [116, 93] on button "14700380471" at bounding box center [108, 99] width 60 height 13
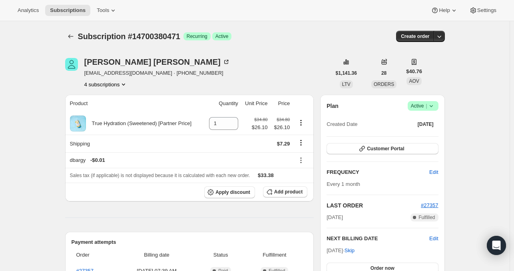
click at [113, 84] on button "4 subscriptions" at bounding box center [106, 84] width 44 height 8
click at [105, 127] on span "24505286967" at bounding box center [96, 126] width 32 height 6
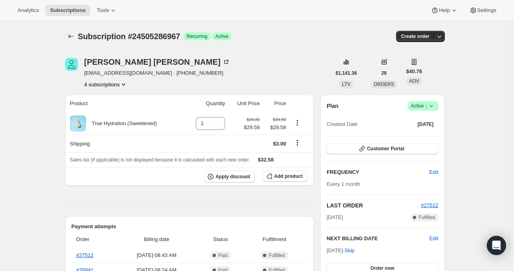
click at [115, 83] on button "4 subscriptions" at bounding box center [106, 84] width 44 height 8
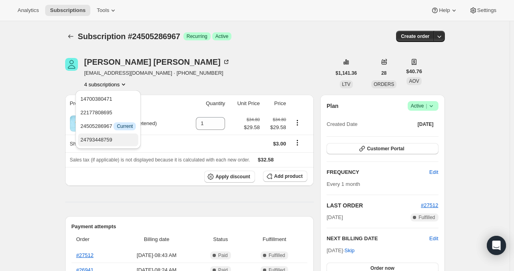
click at [102, 141] on span "24793448759" at bounding box center [96, 140] width 32 height 6
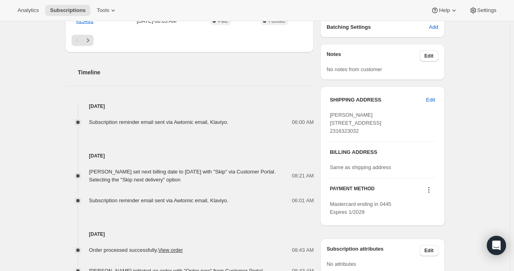
scroll to position [270, 0]
